Goal: Task Accomplishment & Management: Complete application form

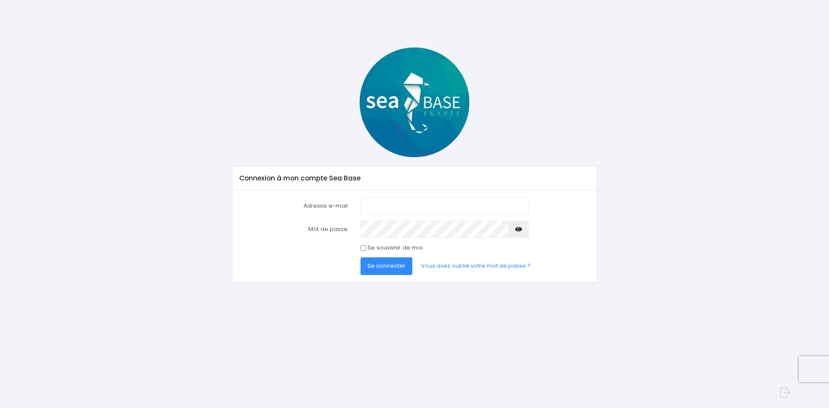
type input "[PERSON_NAME][EMAIL_ADDRESS][DOMAIN_NAME]"
click at [388, 265] on span "Se connecter" at bounding box center [386, 266] width 38 height 8
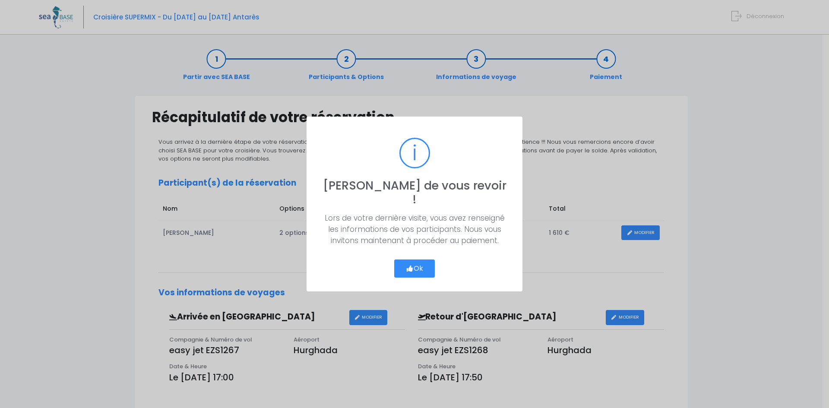
click at [413, 262] on button "Ok" at bounding box center [414, 268] width 41 height 18
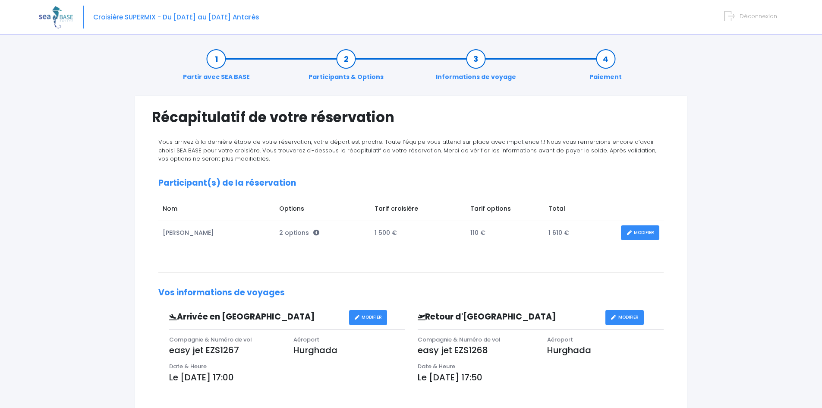
click at [650, 232] on link "MODIFIER" at bounding box center [640, 232] width 38 height 15
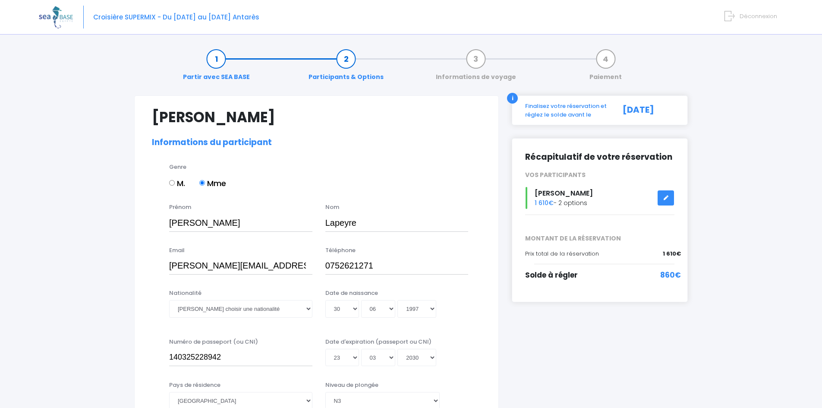
select select "N3"
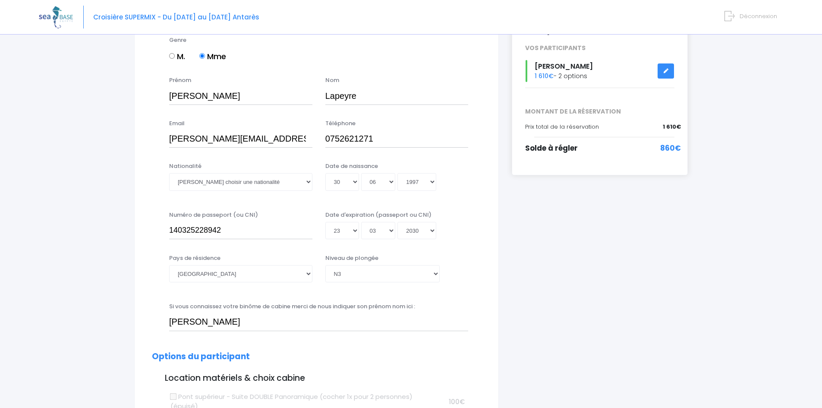
scroll to position [129, 0]
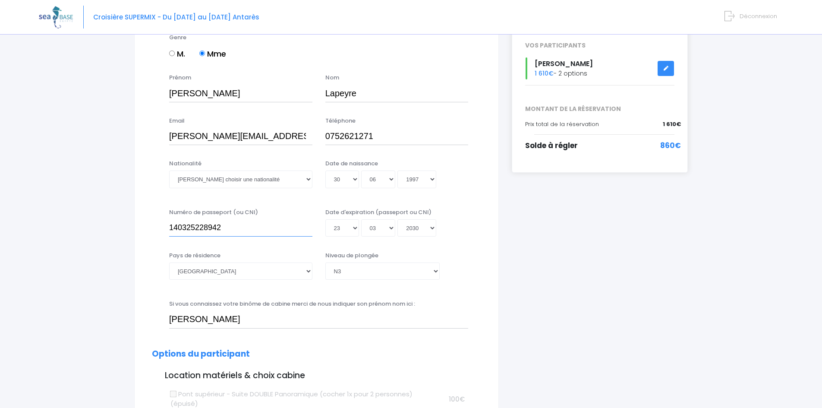
drag, startPoint x: 227, startPoint y: 227, endPoint x: 144, endPoint y: 231, distance: 83.0
type input "25DK26172"
click at [344, 230] on select "Jour 01 02 03 04 05 06 07 08 09 10 11 12 13 14 15 16 17 18 19 20 21 22 23 24 25…" at bounding box center [342, 227] width 34 height 17
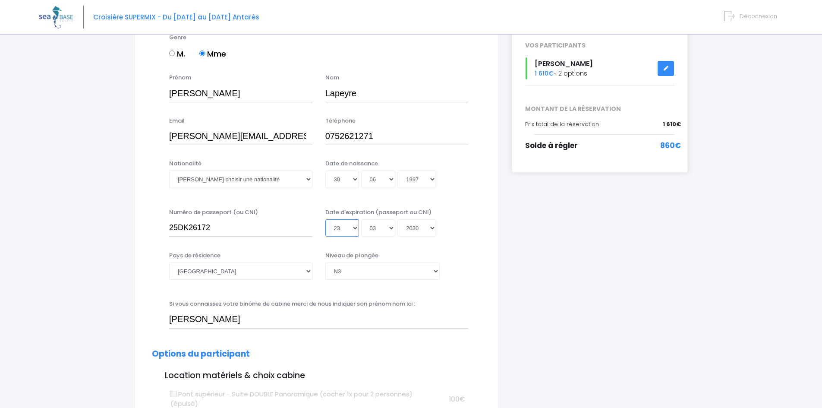
select select "05"
click at [325, 219] on select "Jour 01 02 03 04 05 06 07 08 09 10 11 12 13 14 15 16 17 18 19 20 21 22 23 24 25…" at bounding box center [342, 227] width 34 height 17
type input "2030-03-05"
click at [379, 227] on select "Mois 01 02 03 04 05 06 07 08 09 10 11 12" at bounding box center [378, 227] width 35 height 17
select select "06"
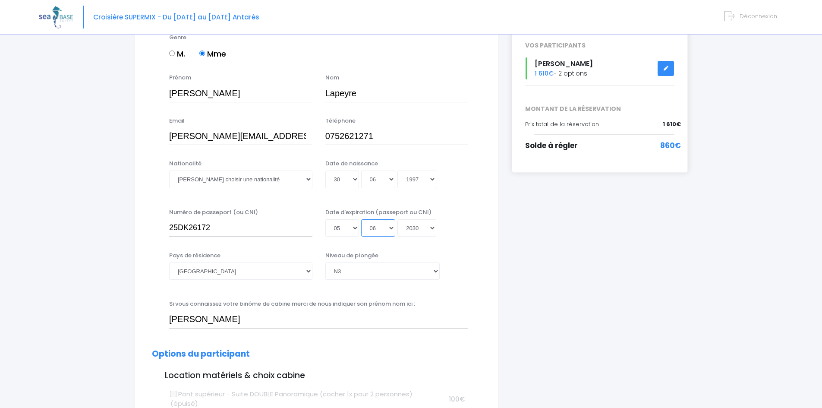
click at [361, 219] on select "Mois 01 02 03 04 05 06 07 08 09 10 11 12" at bounding box center [378, 227] width 35 height 17
type input "2030-06-05"
click at [414, 224] on select "Année 2045 2044 2043 2042 2041 2040 2039 2038 2037 2036 2035 2034 2033 2032 203…" at bounding box center [416, 227] width 39 height 17
select select "2035"
click at [397, 219] on select "Année 2045 2044 2043 2042 2041 2040 2039 2038 2037 2036 2035 2034 2033 2032 203…" at bounding box center [416, 227] width 39 height 17
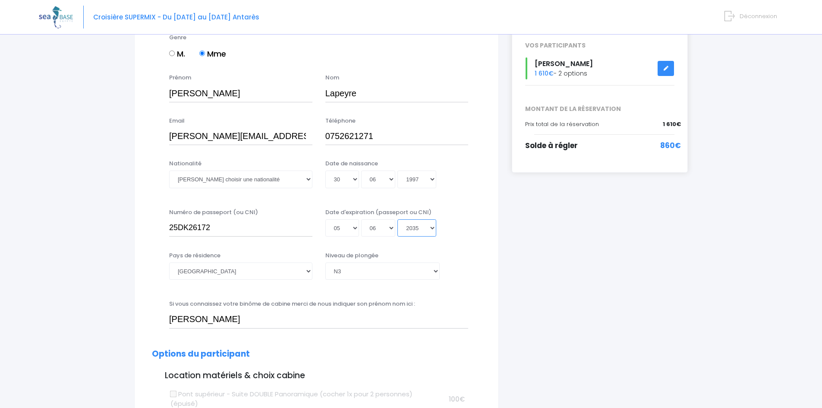
type input "2035-06-05"
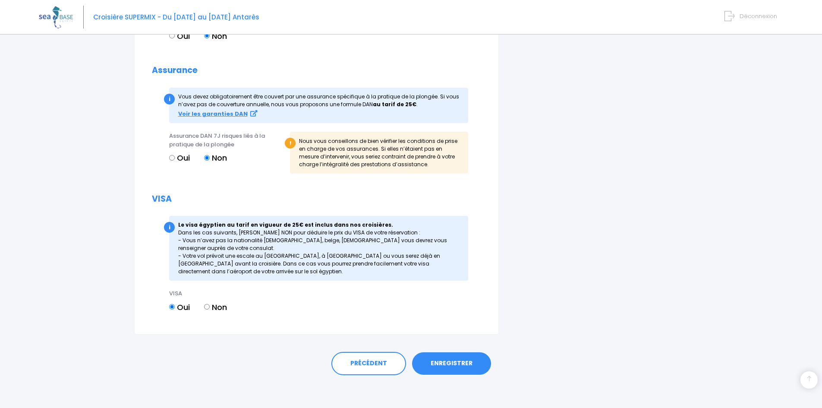
scroll to position [895, 0]
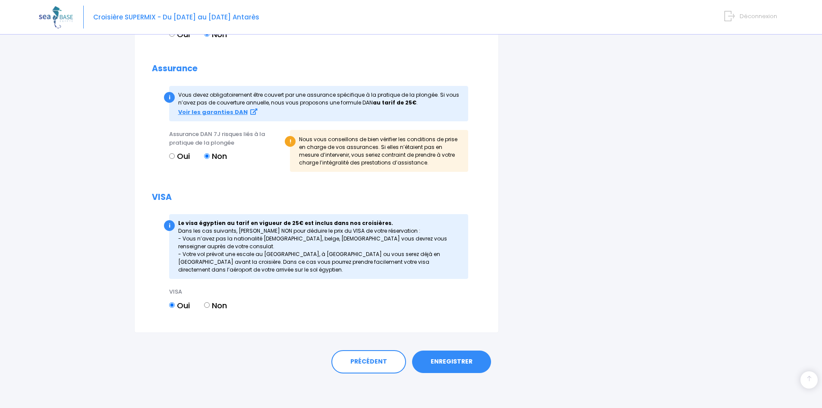
click at [462, 360] on link "ENREGISTRER" at bounding box center [451, 361] width 79 height 22
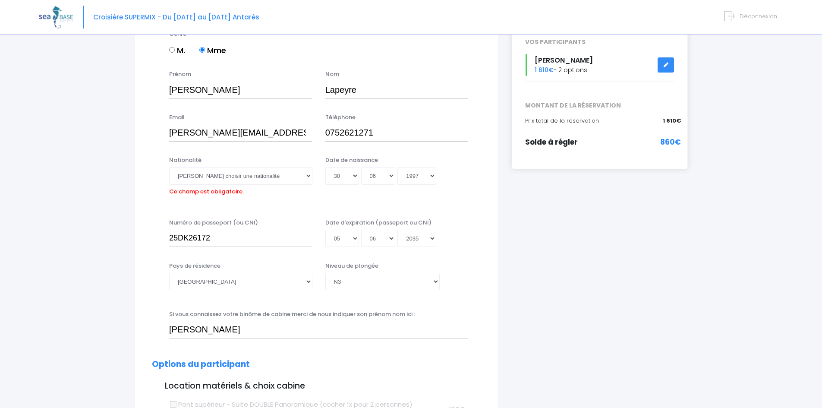
scroll to position [127, 0]
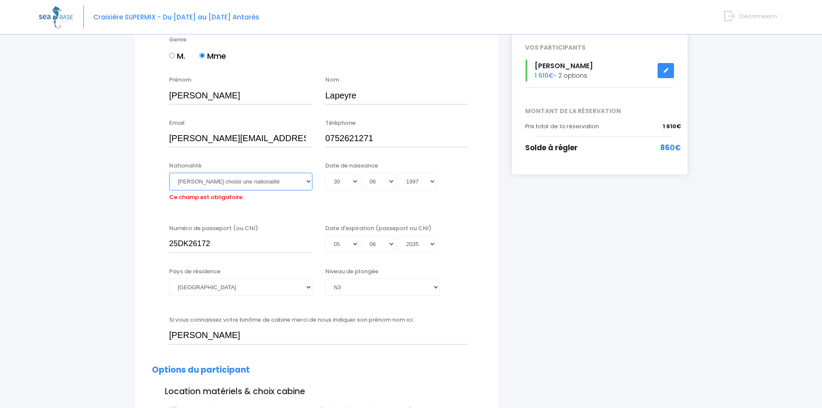
click at [270, 183] on select "Veuillez choisir une nationalité Afghane Albanaise Algerienne Allemande America…" at bounding box center [240, 181] width 143 height 17
click at [261, 192] on div "Nationalité Veuillez choisir une nationalité Afghane Albanaise Algerienne Allem…" at bounding box center [240, 182] width 143 height 42
click at [260, 183] on select "Veuillez choisir une nationalité Afghane Albanaise Algerienne Allemande America…" at bounding box center [240, 181] width 143 height 17
select select "Française"
click at [169, 173] on select "Veuillez choisir une nationalité Afghane Albanaise Algerienne Allemande America…" at bounding box center [240, 181] width 143 height 17
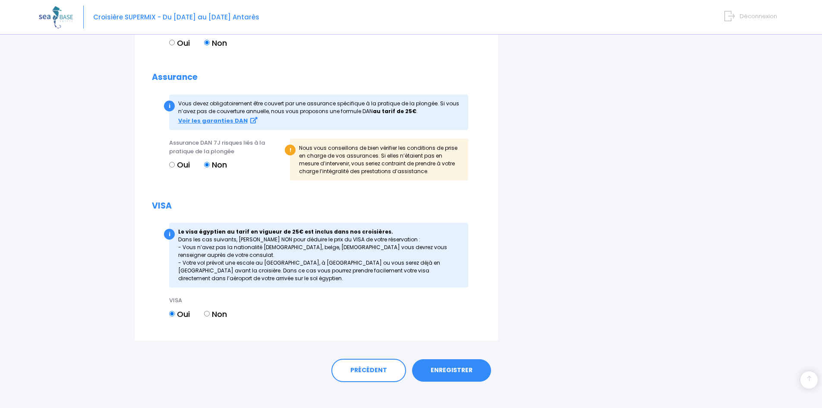
scroll to position [895, 0]
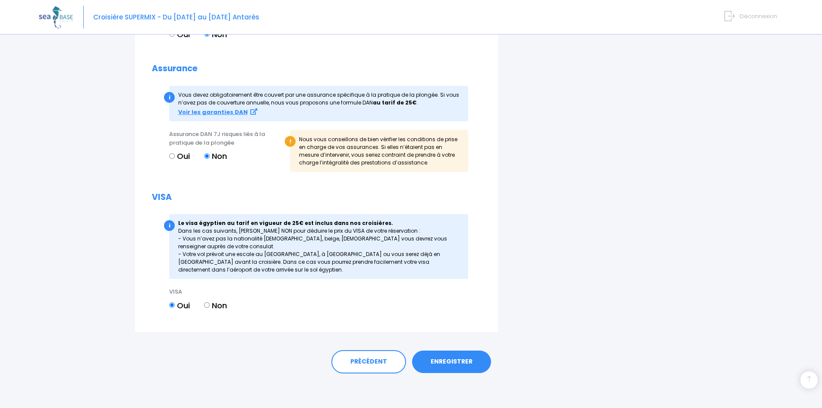
click at [445, 357] on link "ENREGISTRER" at bounding box center [451, 361] width 79 height 22
